Goal: Navigation & Orientation: Find specific page/section

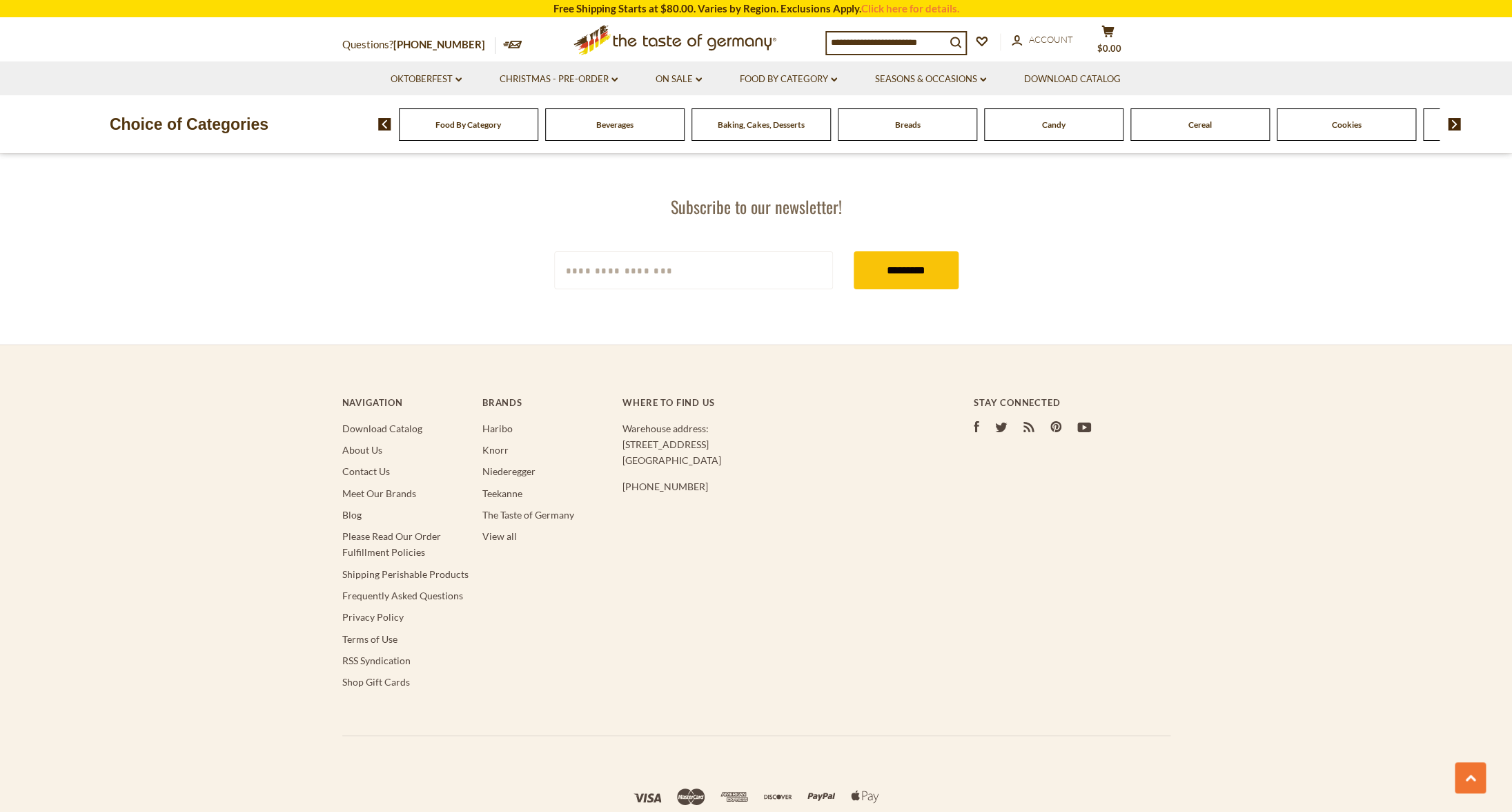
scroll to position [2682, 0]
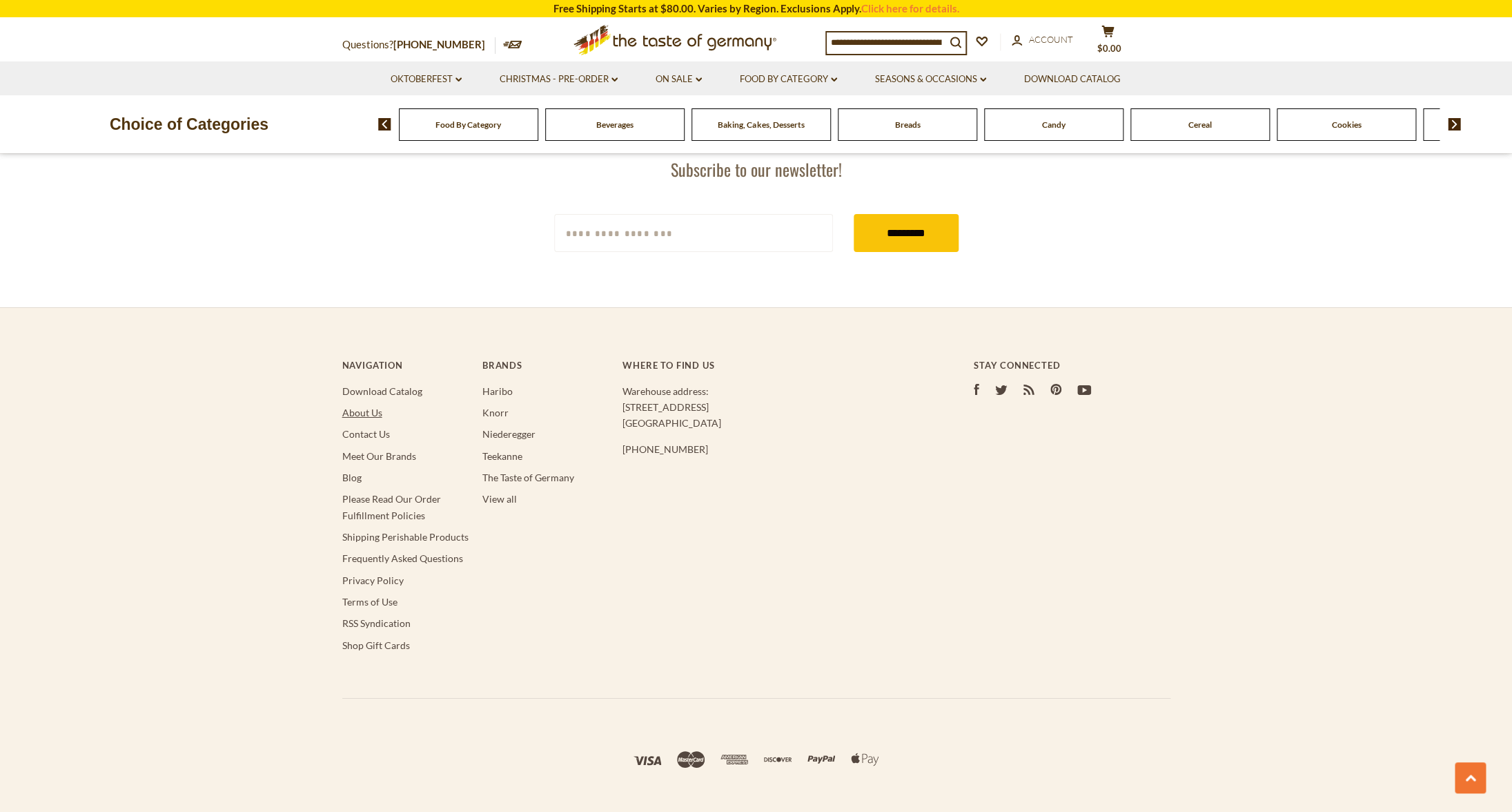
click at [375, 415] on link "About Us" at bounding box center [362, 413] width 40 height 11
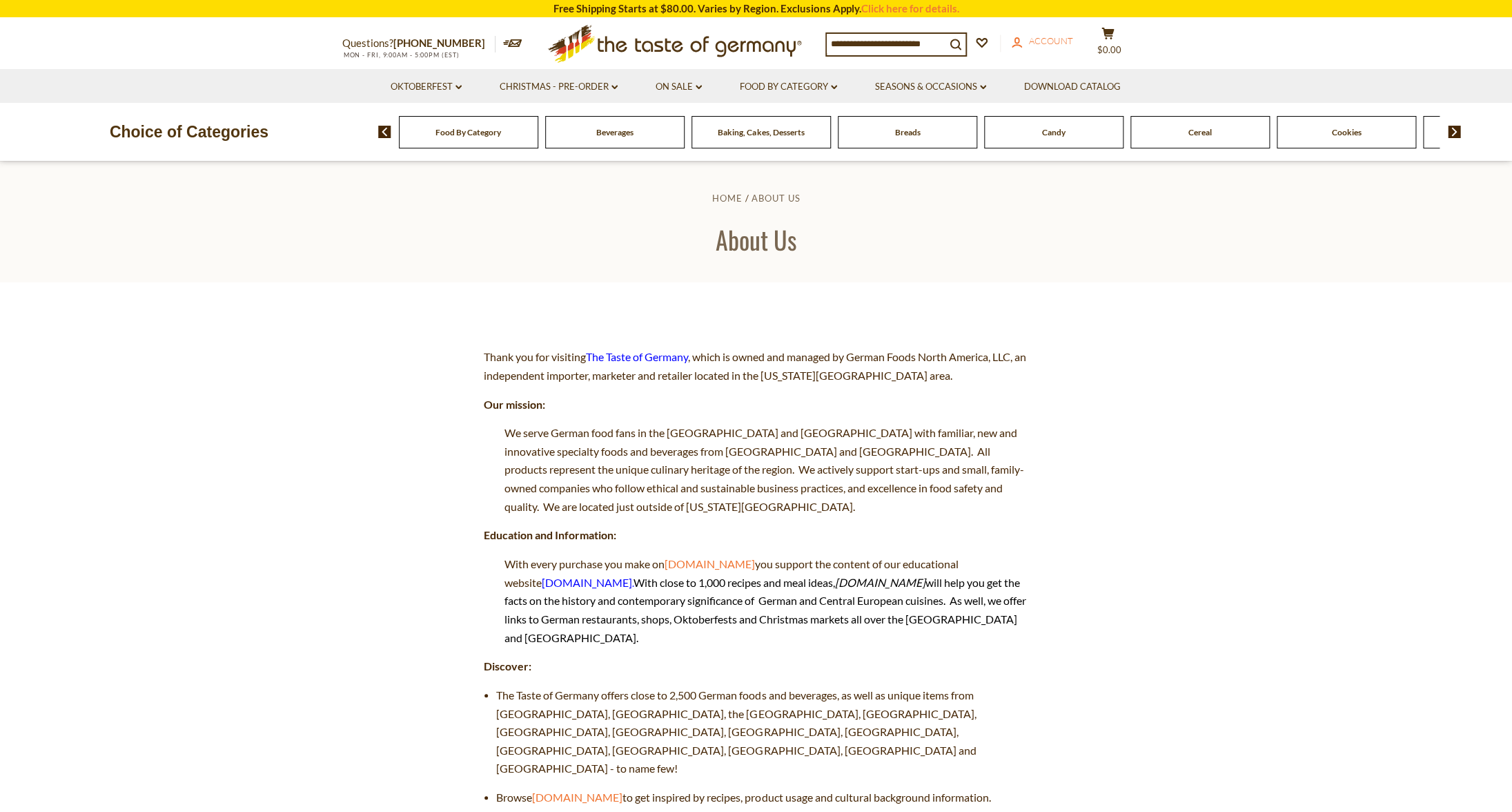
click at [1073, 45] on span "Account" at bounding box center [1051, 40] width 44 height 11
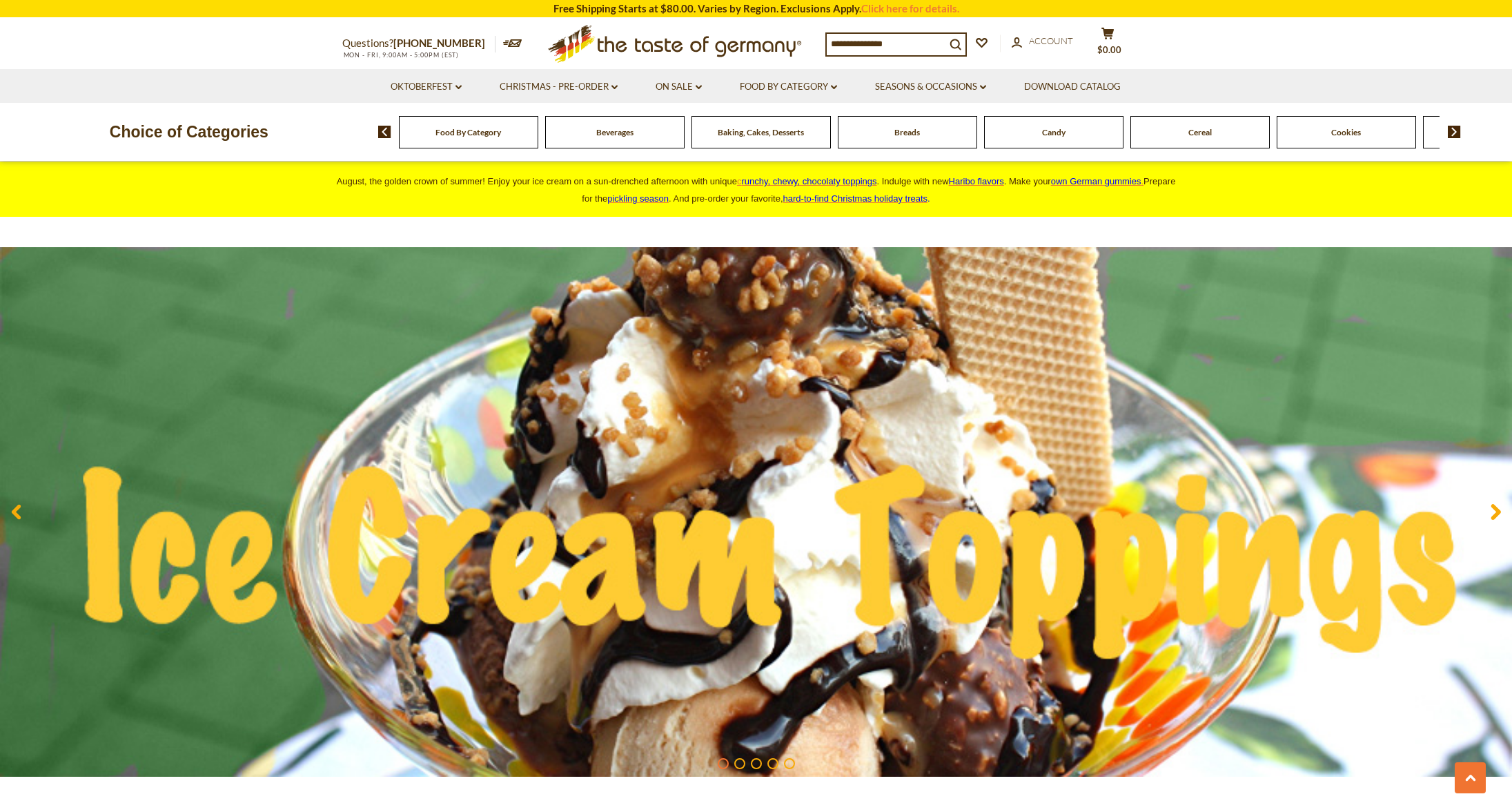
scroll to position [2682, 0]
